Goal: Task Accomplishment & Management: Use online tool/utility

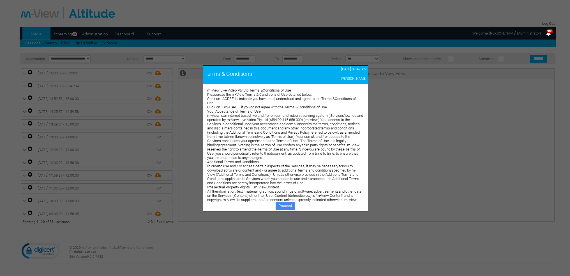
click at [288, 207] on link "Proceed" at bounding box center [285, 206] width 19 height 8
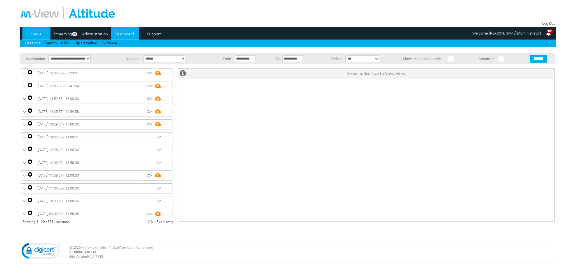
click at [125, 35] on link "Dashboard" at bounding box center [124, 34] width 27 height 8
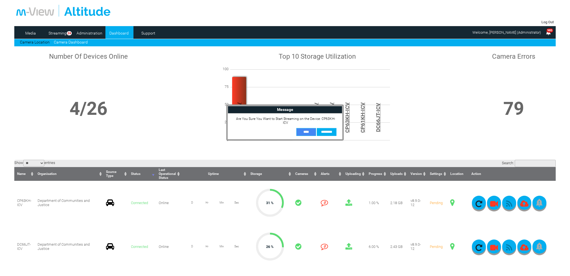
click at [306, 132] on input "**" at bounding box center [307, 132] width 20 height 8
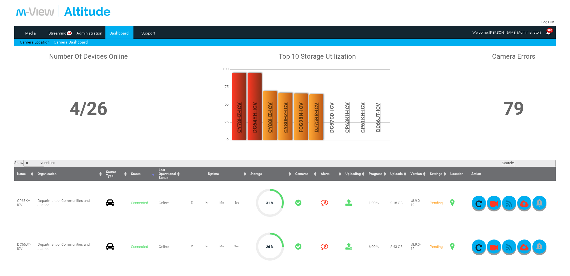
scroll to position [84, 0]
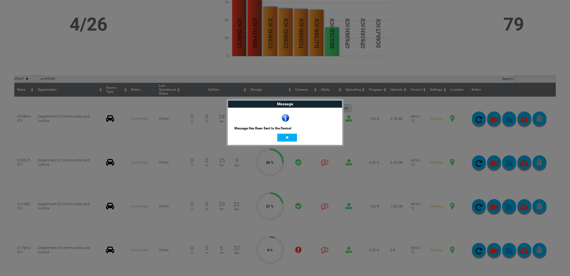
drag, startPoint x: 283, startPoint y: 135, endPoint x: 287, endPoint y: 141, distance: 6.8
click at [283, 135] on input "**" at bounding box center [287, 138] width 20 height 8
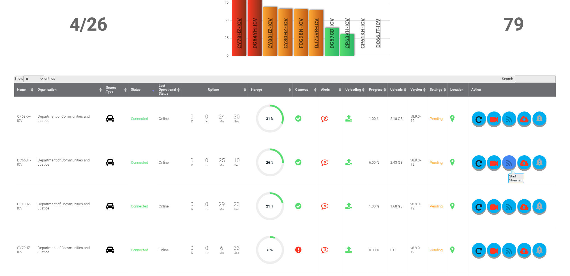
click at [508, 167] on icon "button" at bounding box center [509, 163] width 14 height 8
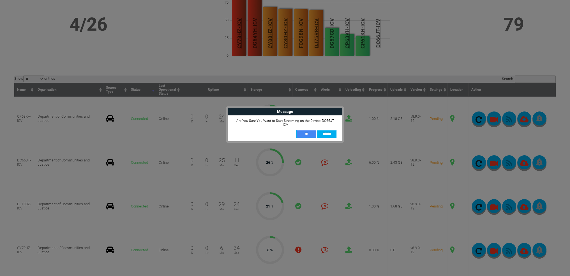
click at [311, 130] on input "**" at bounding box center [307, 134] width 20 height 8
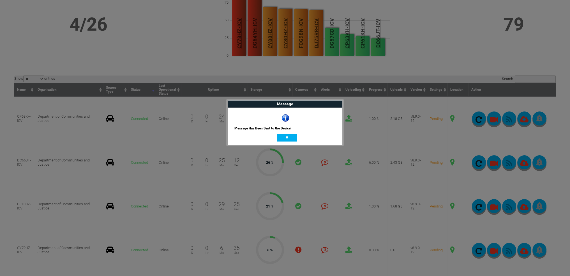
scroll to position [140, 0]
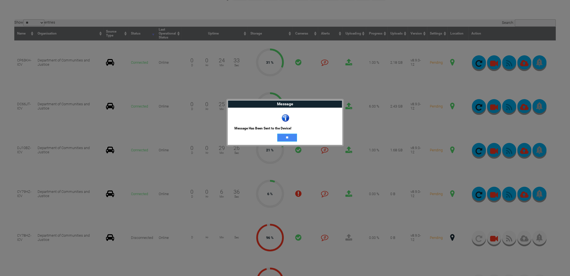
click at [290, 138] on input "**" at bounding box center [287, 138] width 20 height 8
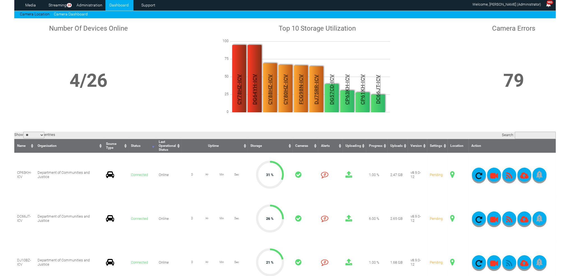
scroll to position [0, 0]
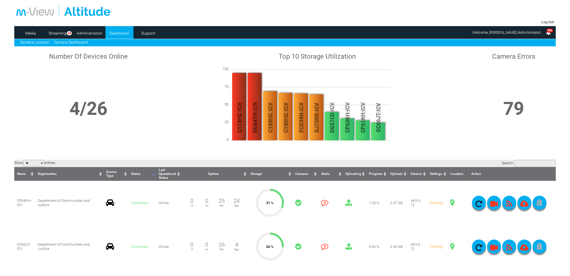
click at [41, 42] on link "Camera Location" at bounding box center [35, 42] width 30 height 4
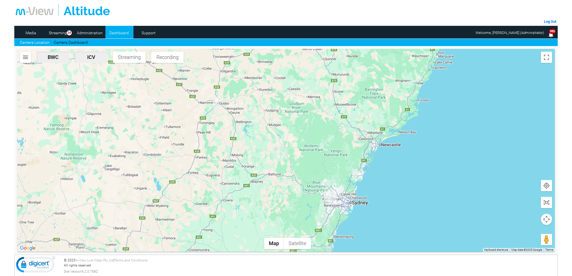
click at [357, 176] on img "DC66JT-ICV" at bounding box center [355, 174] width 6 height 11
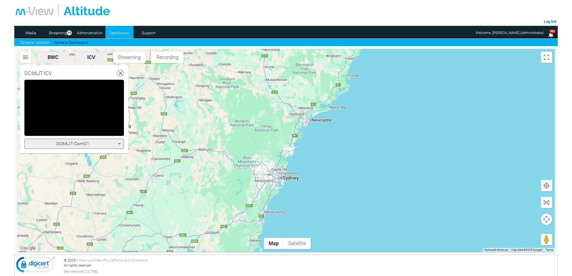
click at [119, 144] on icon at bounding box center [119, 143] width 7 height 7
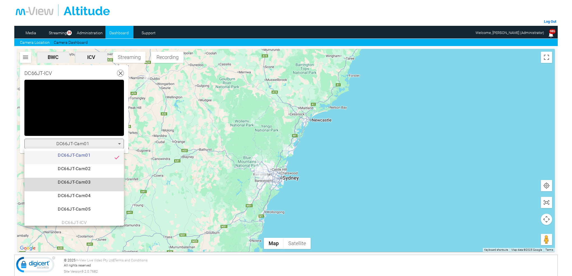
click at [85, 184] on span "DC66JT-Cam03" at bounding box center [74, 184] width 91 height 11
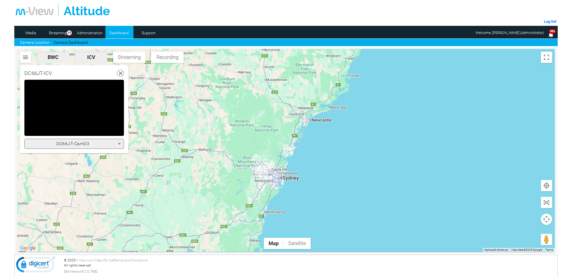
click at [120, 143] on icon at bounding box center [119, 143] width 3 height 1
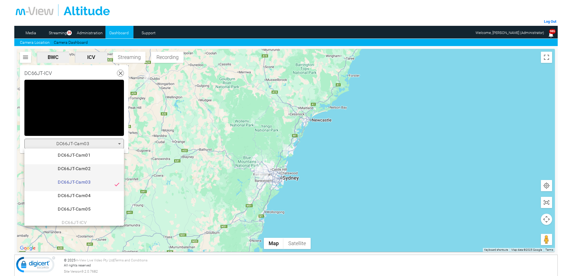
click at [90, 170] on span "DC66JT-Cam02" at bounding box center [74, 170] width 91 height 11
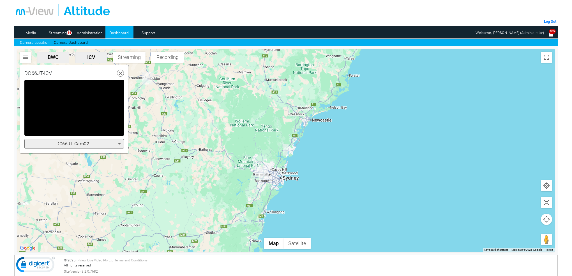
click at [120, 144] on icon at bounding box center [119, 143] width 7 height 7
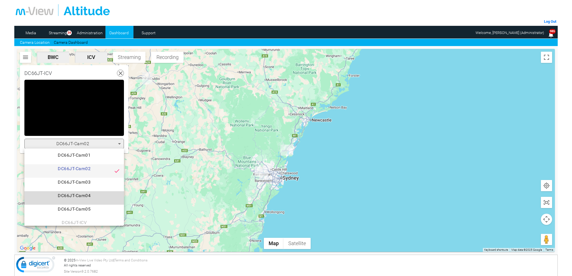
click at [80, 197] on span "DC66JT-Cam04" at bounding box center [74, 197] width 91 height 11
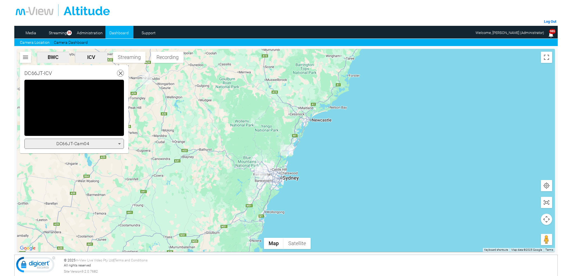
click at [120, 144] on icon at bounding box center [119, 143] width 7 height 7
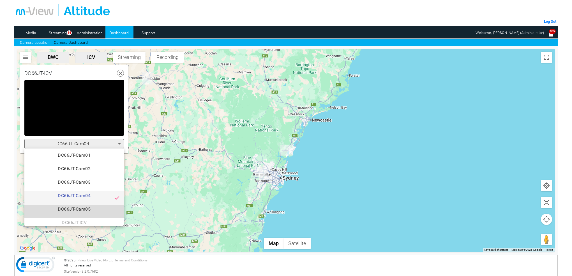
click at [84, 207] on span "DC66JT-Cam05" at bounding box center [74, 211] width 91 height 11
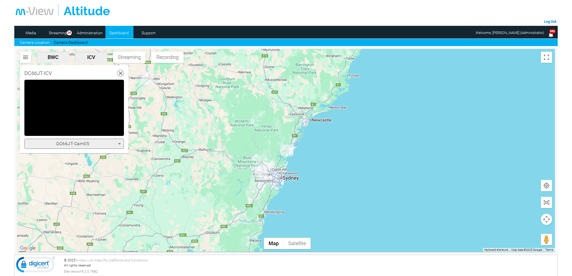
click at [119, 141] on icon at bounding box center [119, 143] width 7 height 7
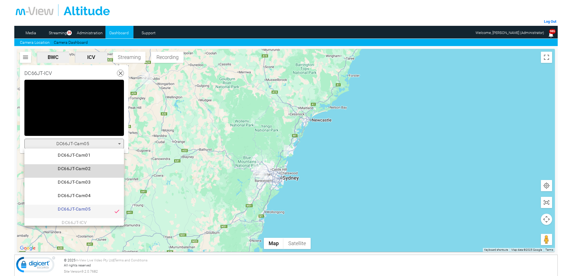
click at [91, 171] on span "DC66JT-Cam02" at bounding box center [74, 170] width 91 height 11
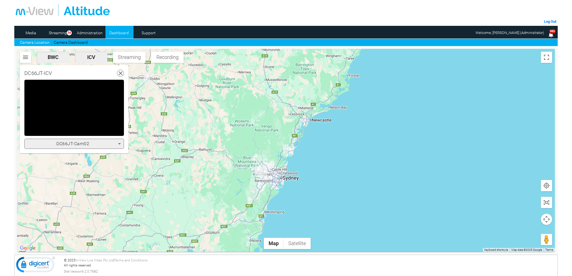
click at [120, 143] on icon at bounding box center [119, 143] width 7 height 7
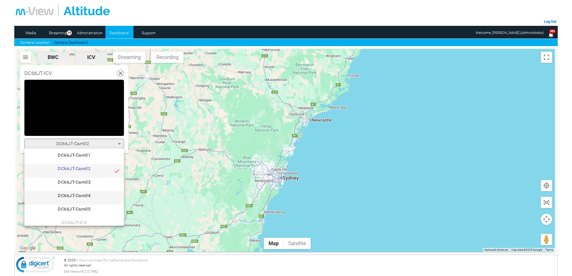
click at [88, 197] on span "DC66JT-Cam04" at bounding box center [74, 197] width 91 height 11
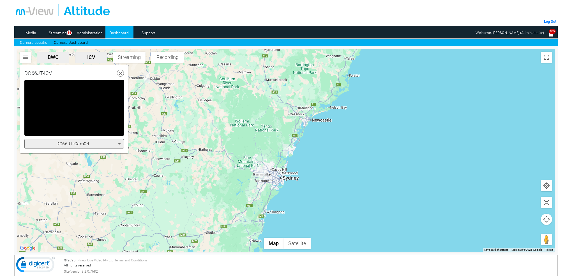
click at [120, 143] on icon at bounding box center [119, 143] width 3 height 1
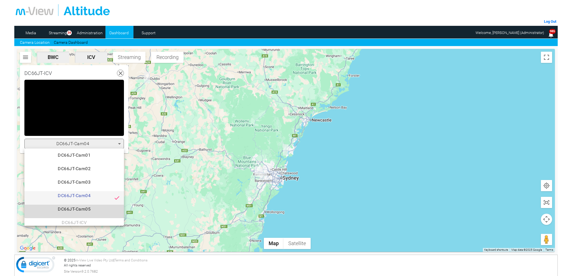
click at [82, 211] on span "DC66JT-Cam05" at bounding box center [74, 211] width 91 height 11
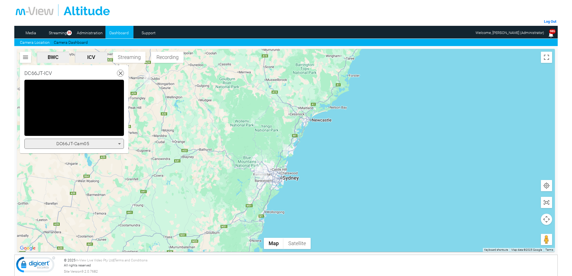
click at [120, 143] on icon at bounding box center [119, 143] width 3 height 1
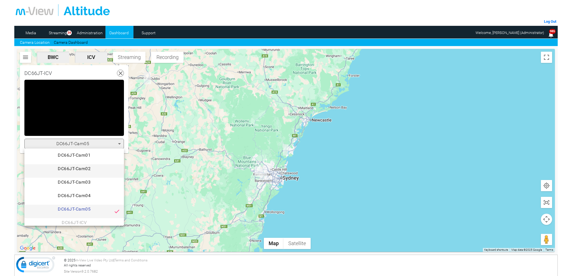
click at [88, 166] on span "DC66JT-Cam02" at bounding box center [74, 170] width 91 height 11
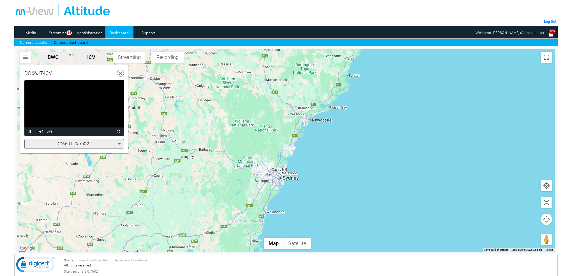
click at [120, 142] on icon at bounding box center [119, 143] width 7 height 7
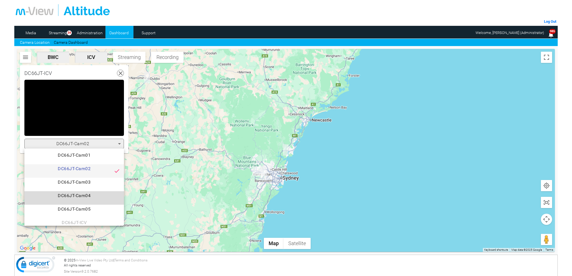
click at [77, 197] on span "DC66JT-Cam04" at bounding box center [74, 197] width 91 height 11
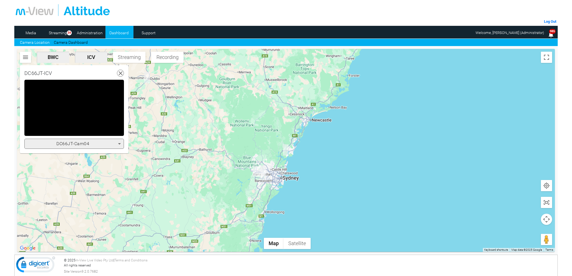
click at [120, 142] on icon at bounding box center [119, 143] width 7 height 7
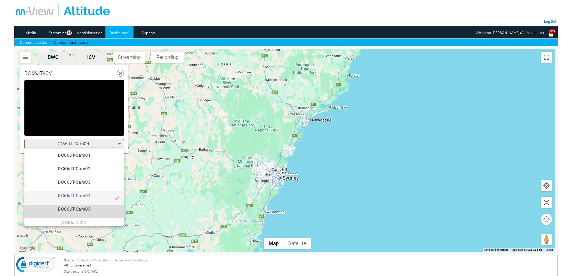
click at [87, 209] on span "DC66JT-Cam05" at bounding box center [74, 211] width 91 height 11
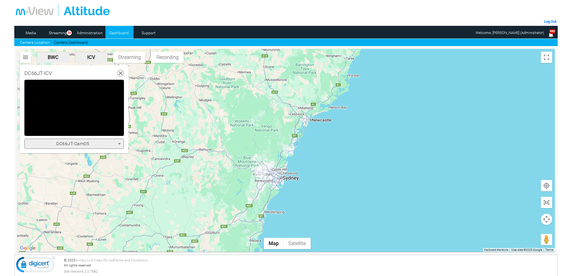
click at [121, 143] on icon at bounding box center [119, 143] width 7 height 7
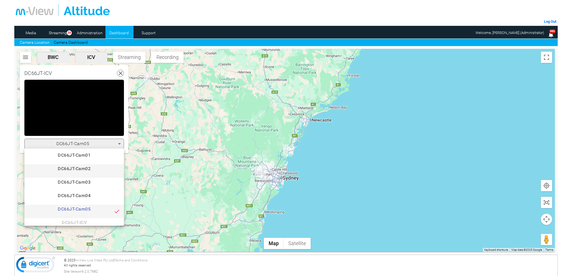
click at [84, 169] on span "DC66JT-Cam02" at bounding box center [74, 170] width 91 height 11
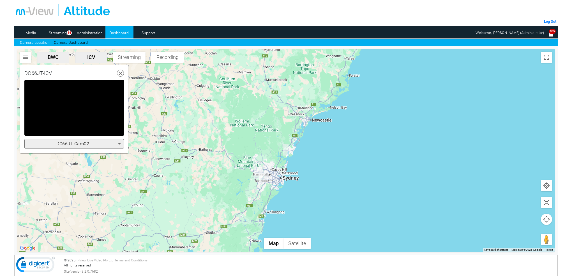
click at [118, 143] on icon at bounding box center [119, 143] width 7 height 7
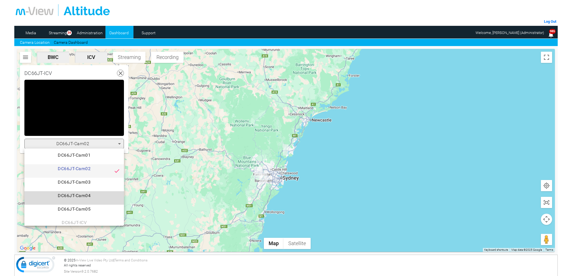
click at [81, 196] on span "DC66JT-Cam04" at bounding box center [74, 197] width 91 height 11
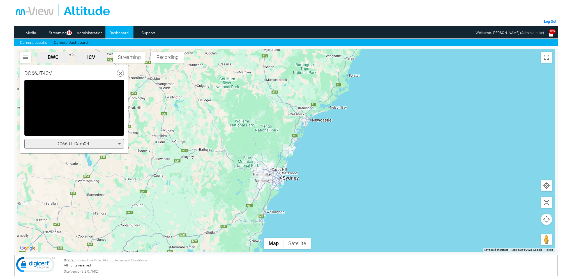
click at [121, 142] on icon at bounding box center [119, 143] width 7 height 7
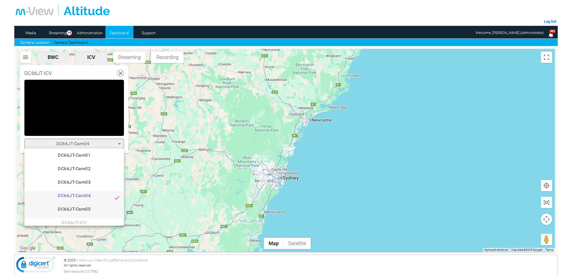
click at [83, 209] on span "DC66JT-Cam05" at bounding box center [74, 211] width 91 height 11
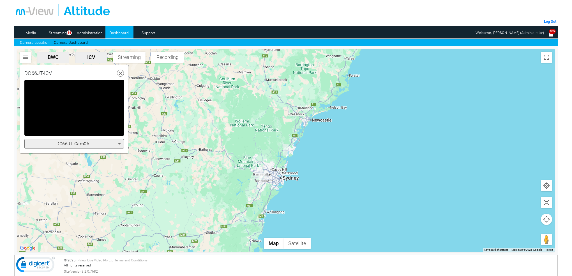
click at [117, 143] on icon at bounding box center [119, 143] width 7 height 7
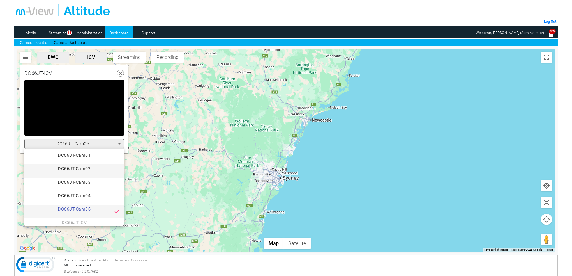
click at [82, 167] on span "DC66JT-Cam02" at bounding box center [74, 170] width 91 height 11
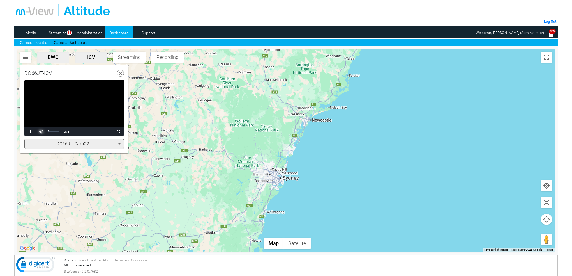
click at [42, 132] on span "Video Player" at bounding box center [41, 132] width 11 height 0
click at [93, 113] on video "Video Player" at bounding box center [74, 108] width 100 height 56
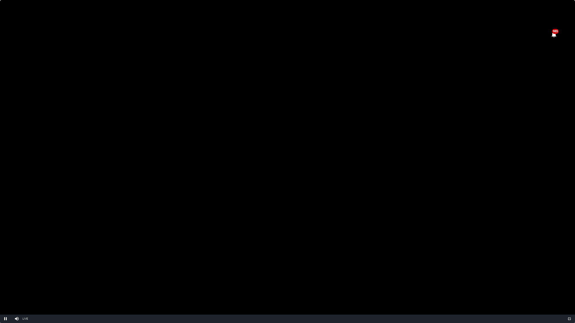
drag, startPoint x: 270, startPoint y: 173, endPoint x: 287, endPoint y: 175, distance: 17.8
click at [287, 175] on video "Video Player" at bounding box center [287, 161] width 575 height 323
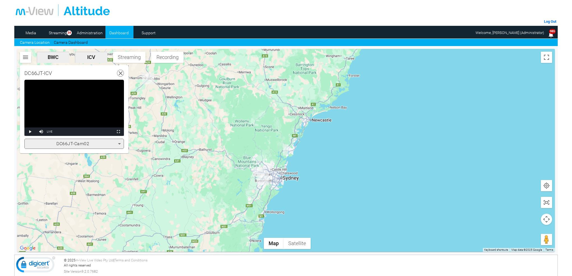
click at [101, 106] on video "Video Player" at bounding box center [74, 108] width 100 height 56
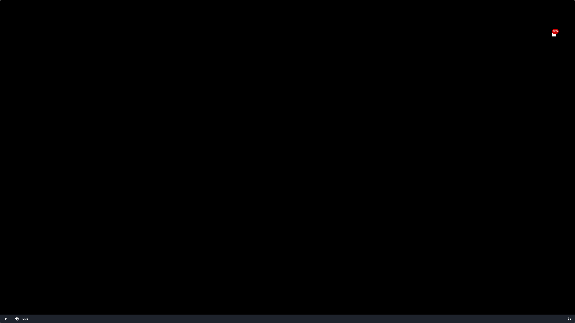
click at [230, 141] on video "Video Player" at bounding box center [287, 161] width 575 height 323
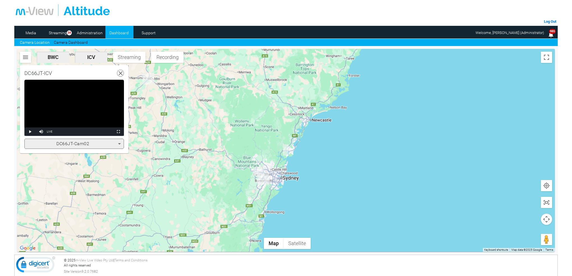
click at [119, 142] on icon at bounding box center [119, 143] width 7 height 7
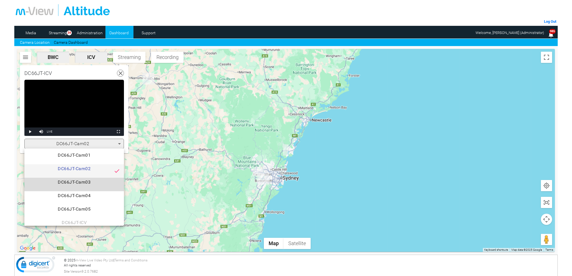
click at [91, 180] on span "DC66JT-Cam03" at bounding box center [74, 184] width 91 height 11
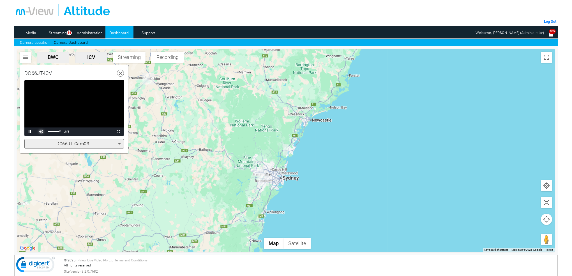
click at [41, 132] on span "Video Player" at bounding box center [41, 132] width 11 height 0
click at [121, 143] on icon at bounding box center [119, 143] width 7 height 7
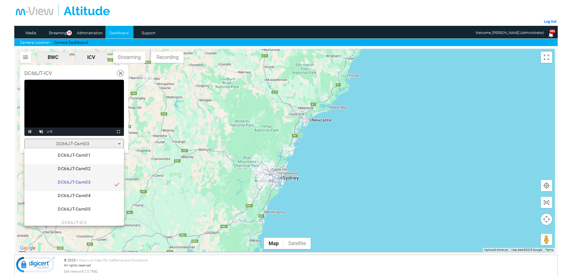
click at [91, 167] on span "DC66JT-Cam02" at bounding box center [74, 170] width 91 height 11
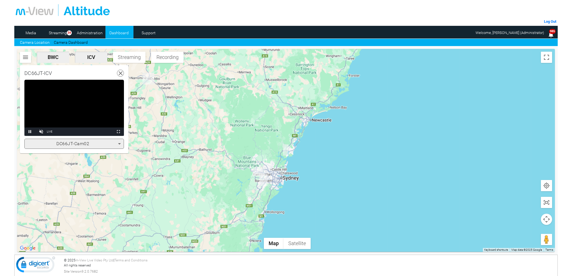
click at [83, 119] on video "Video Player" at bounding box center [74, 108] width 100 height 56
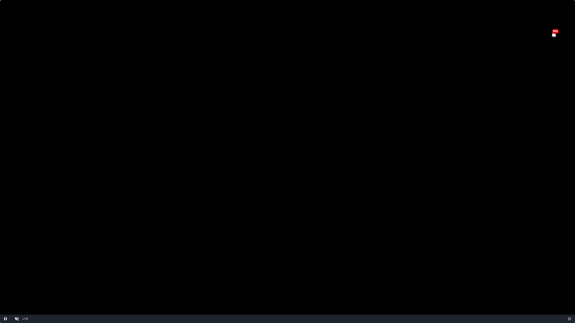
click at [161, 153] on video "Video Player" at bounding box center [287, 161] width 575 height 323
click at [162, 153] on video "Video Player" at bounding box center [287, 161] width 575 height 323
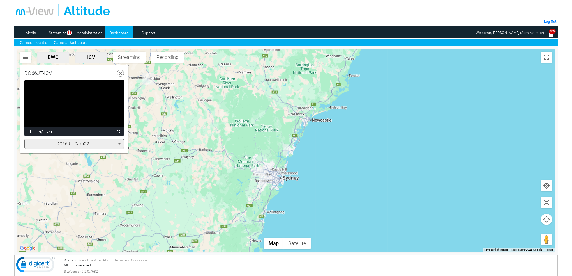
click at [77, 41] on link "Camera Dashboard" at bounding box center [71, 43] width 34 height 6
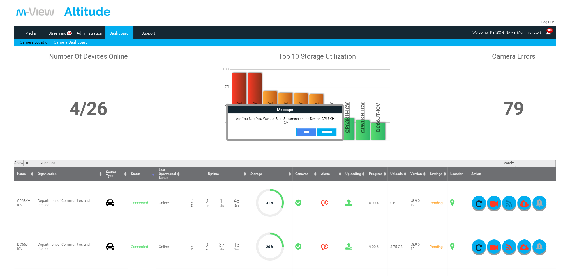
click at [310, 133] on input "**" at bounding box center [307, 132] width 20 height 8
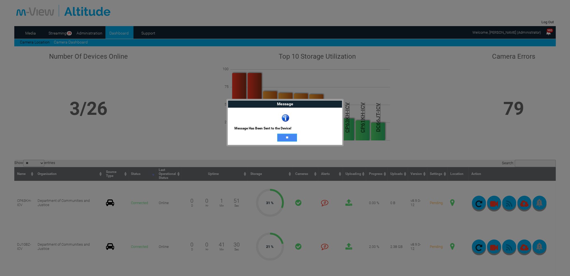
click at [290, 136] on input "**" at bounding box center [287, 138] width 20 height 8
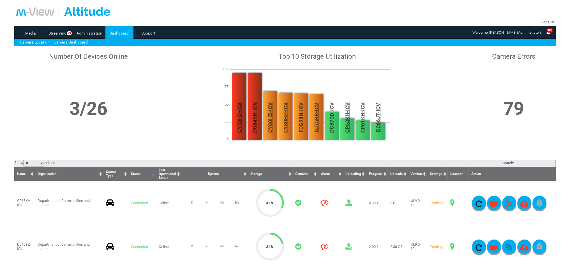
click at [41, 43] on link "Camera Location" at bounding box center [35, 42] width 30 height 4
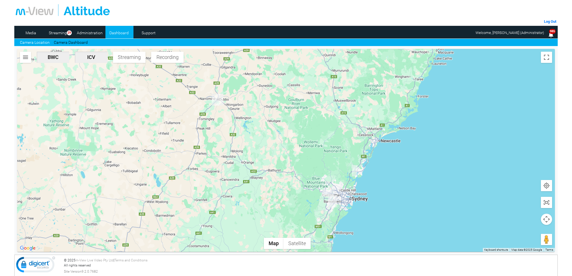
click at [219, 99] on img "CP63KH-ICV" at bounding box center [218, 100] width 12 height 12
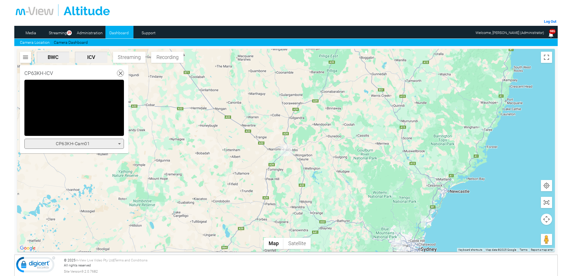
click at [120, 142] on icon at bounding box center [119, 143] width 7 height 7
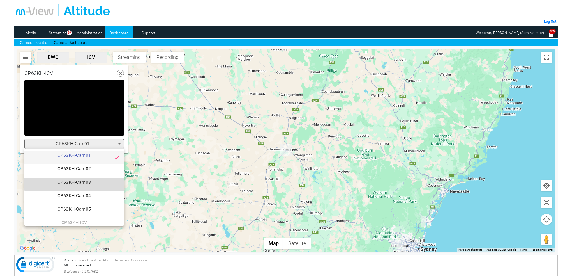
click at [90, 183] on span "CP63KH-Cam03" at bounding box center [74, 184] width 91 height 11
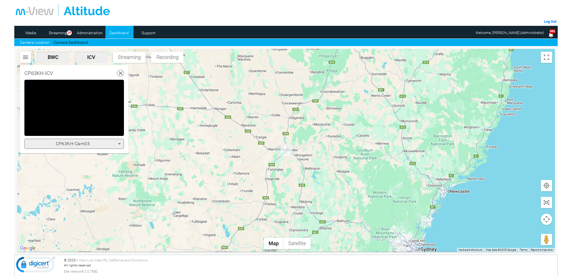
click at [120, 142] on icon at bounding box center [119, 143] width 7 height 7
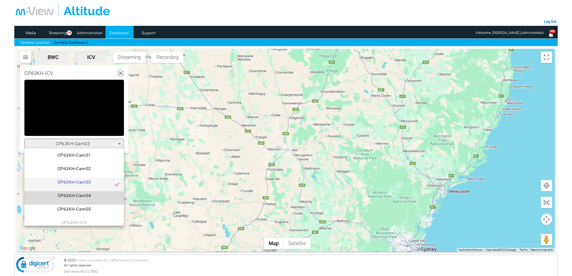
click at [93, 194] on span "CP63KH-Cam04" at bounding box center [74, 197] width 91 height 11
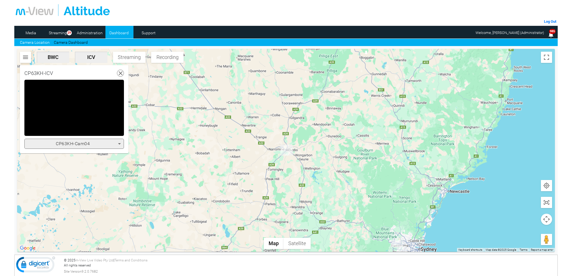
click at [119, 143] on icon at bounding box center [119, 143] width 3 height 1
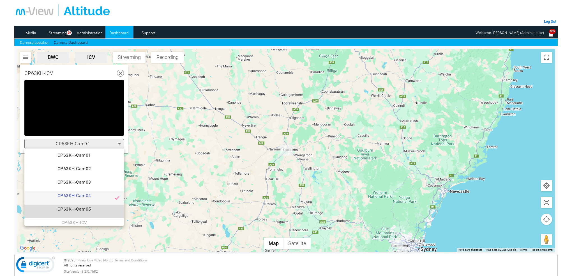
click at [86, 210] on span "CP63KH-Cam05" at bounding box center [74, 211] width 91 height 11
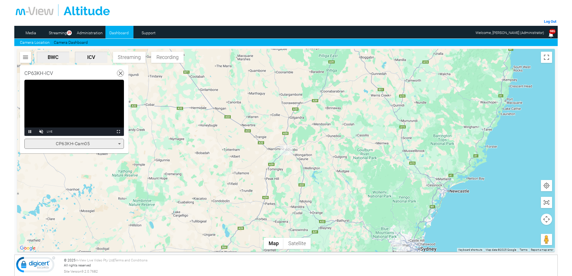
click at [120, 73] on icon at bounding box center [120, 73] width 7 height 7
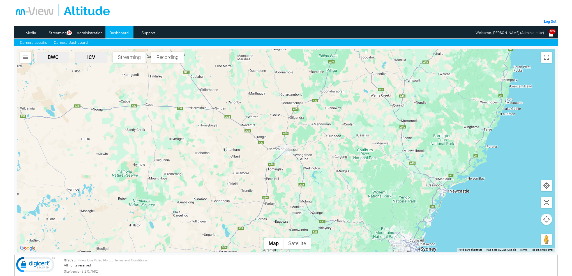
click at [70, 44] on link "Camera Dashboard" at bounding box center [71, 43] width 34 height 6
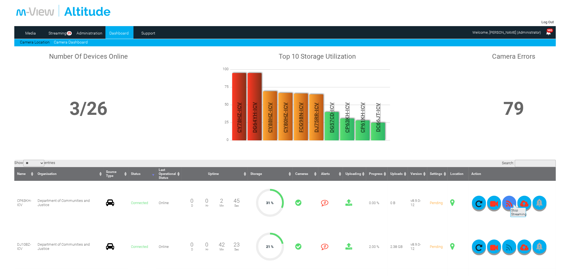
click at [510, 201] on button "button" at bounding box center [509, 203] width 14 height 14
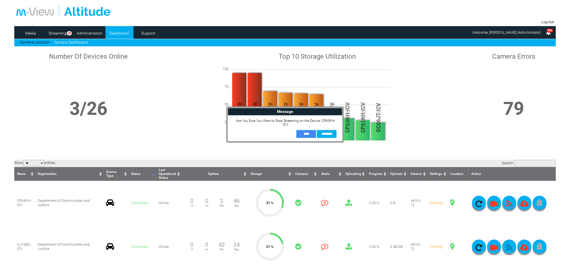
click at [309, 130] on input "**" at bounding box center [307, 134] width 20 height 8
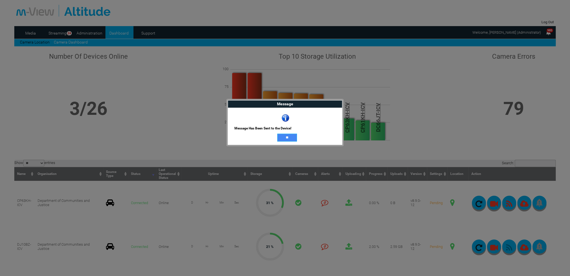
click at [284, 138] on input "**" at bounding box center [287, 138] width 20 height 8
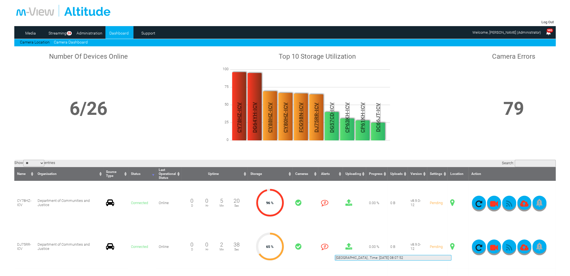
click at [452, 243] on span at bounding box center [453, 246] width 4 height 7
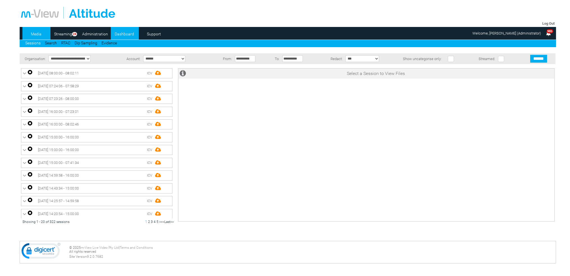
drag, startPoint x: 0, startPoint y: 0, endPoint x: 122, endPoint y: 34, distance: 126.4
click at [122, 34] on link "Dashboard" at bounding box center [124, 34] width 27 height 8
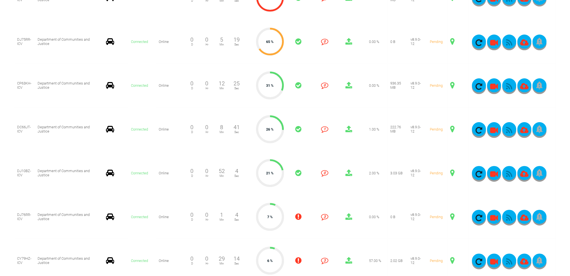
scroll to position [196, 0]
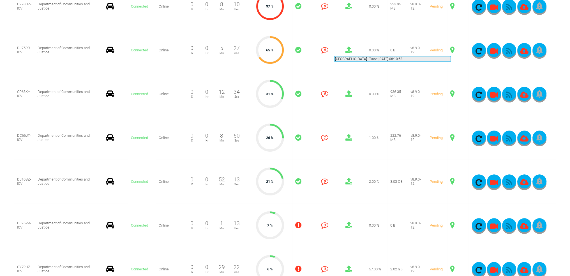
click at [451, 49] on span at bounding box center [453, 49] width 4 height 7
